Goal: Transaction & Acquisition: Purchase product/service

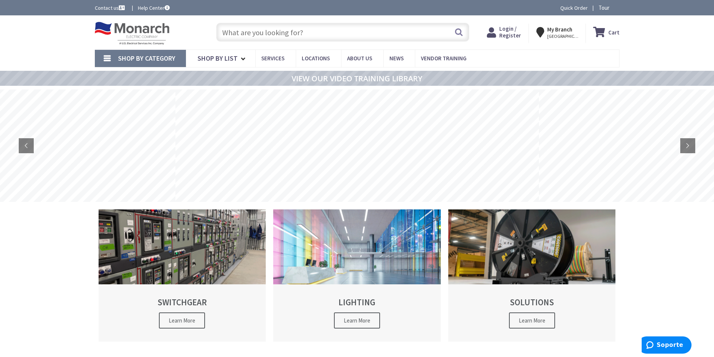
paste input "U7021-DL-TG-KK-BLG"
type input "U7021-DL-TG-KK-BLG"
click at [459, 31] on button "Search" at bounding box center [459, 32] width 10 height 17
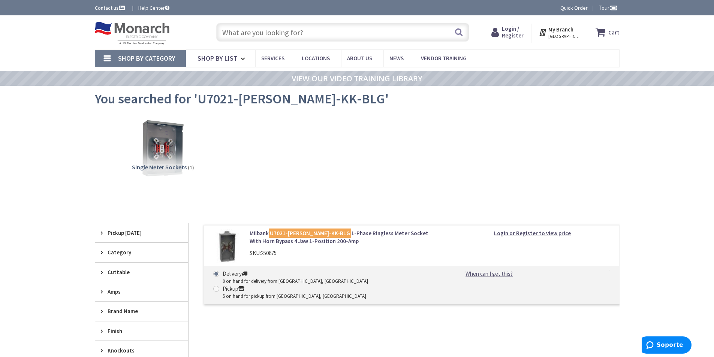
click at [399, 252] on div "SKU: 250675" at bounding box center [345, 253] width 191 height 8
click at [387, 236] on link "Milbank U7021-DL-TG-KK-BLG 1-Phase Ringless Meter Socket With Horn Bypass 4 Jaw…" at bounding box center [345, 237] width 191 height 16
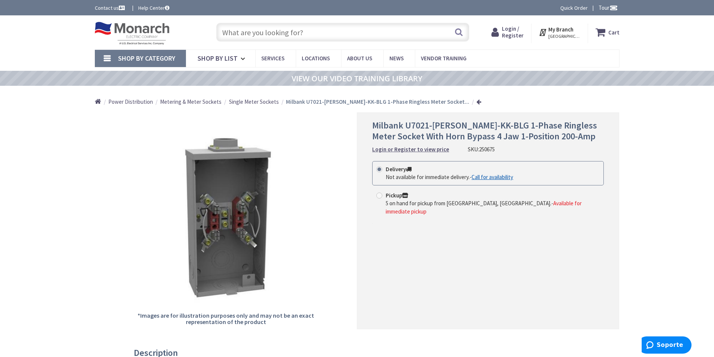
click at [251, 30] on input "text" at bounding box center [342, 32] width 253 height 19
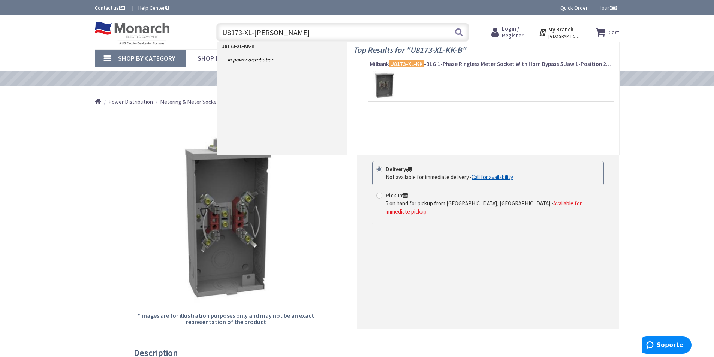
type input "U8173-XL-KK-BLG"
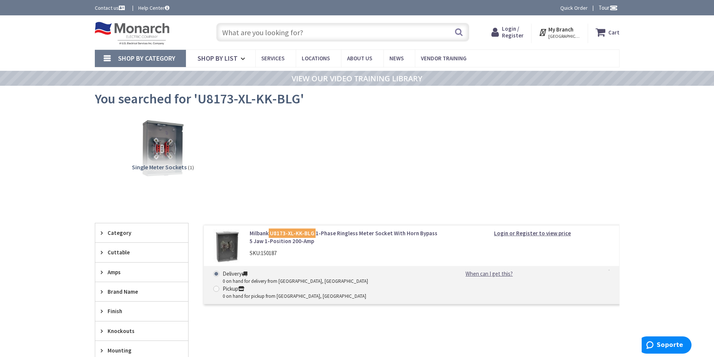
click at [292, 231] on mark "U8173-XL-KK-BLG" at bounding box center [292, 233] width 47 height 9
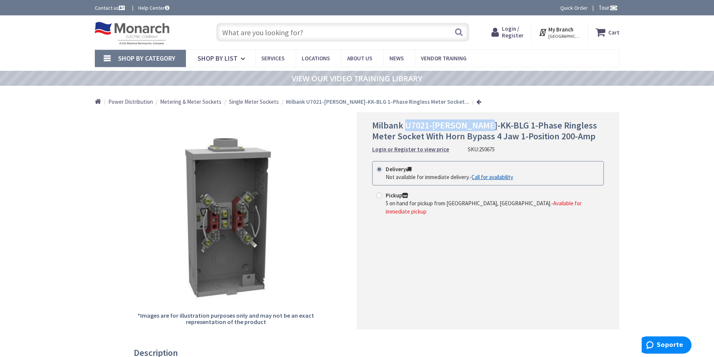
drag, startPoint x: 405, startPoint y: 126, endPoint x: 484, endPoint y: 125, distance: 79.1
click at [484, 125] on span "Milbank U7021-DL-TG-KK-BLG 1-Phase Ringless Meter Socket With Horn Bypass 4 Jaw…" at bounding box center [484, 131] width 225 height 22
copy span "U7021-DL-TG-KK-BLG"
click at [383, 195] on input "Pickup 5 on hand for pickup from Monroe Township, NJ. - Available for immediate…" at bounding box center [380, 195] width 5 height 5
radio input "true"
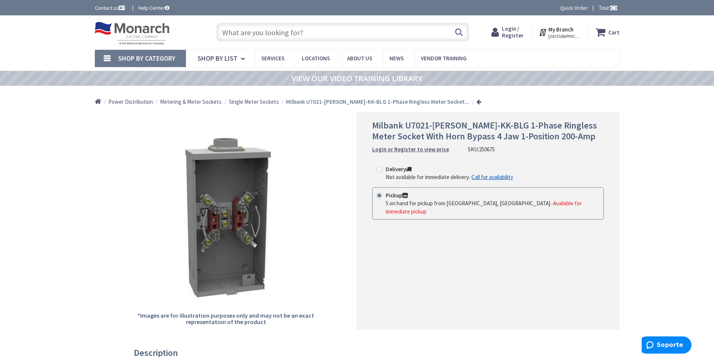
click at [261, 33] on input "text" at bounding box center [342, 32] width 253 height 19
click at [471, 279] on div "Milbank U7021-DL-TG-KK-BLG 1-Phase Ringless Meter Socket With Horn Bypass 4 Jaw…" at bounding box center [488, 220] width 262 height 217
click at [378, 169] on span at bounding box center [379, 169] width 6 height 6
click at [378, 169] on input "Delivery Not available for immediate delivery. - Call for availability" at bounding box center [380, 169] width 5 height 5
radio input "true"
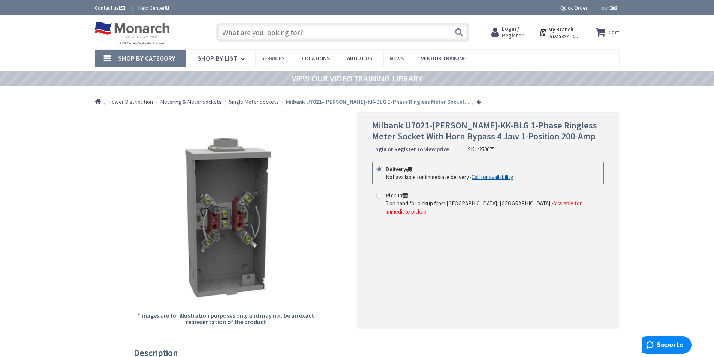
click at [572, 329] on div "Milbank U7021-DL-TG-KK-BLG 1-Phase Ringless Meter Socket With Horn Bypass 4 Jaw…" at bounding box center [488, 220] width 262 height 217
click at [430, 245] on div "Milbank U7021-DL-TG-KK-BLG 1-Phase Ringless Meter Socket With Horn Bypass 4 Jaw…" at bounding box center [488, 220] width 262 height 217
